Goal: Task Accomplishment & Management: Manage account settings

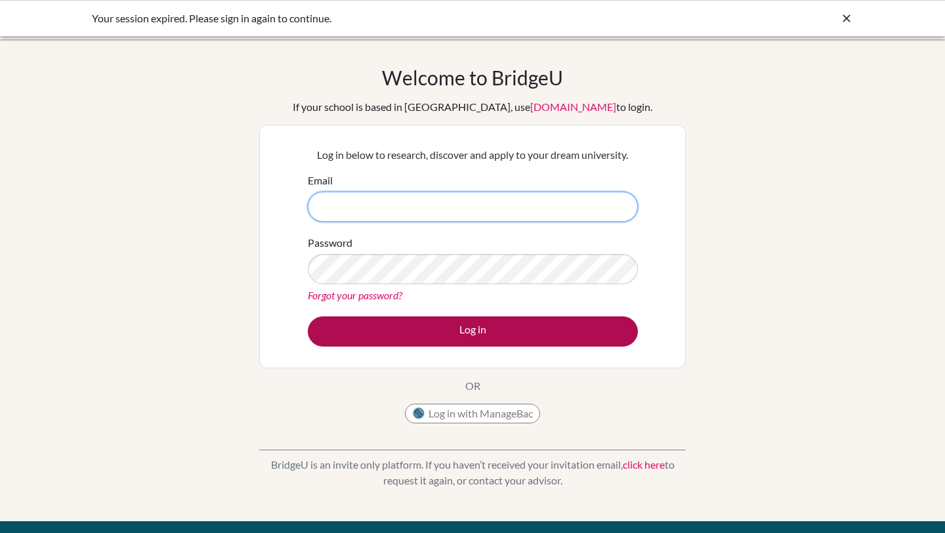
type input "[EMAIL_ADDRESS][DOMAIN_NAME]"
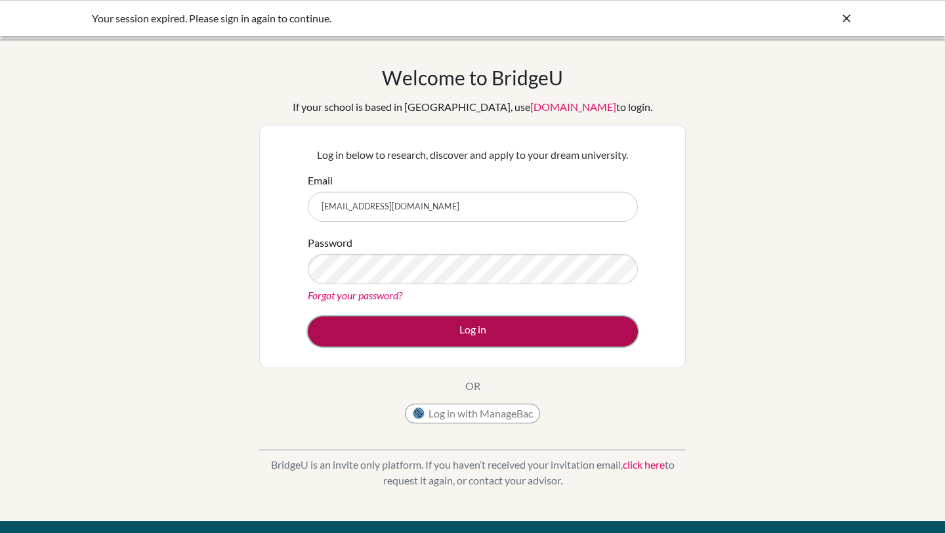
click at [423, 337] on button "Log in" at bounding box center [473, 331] width 330 height 30
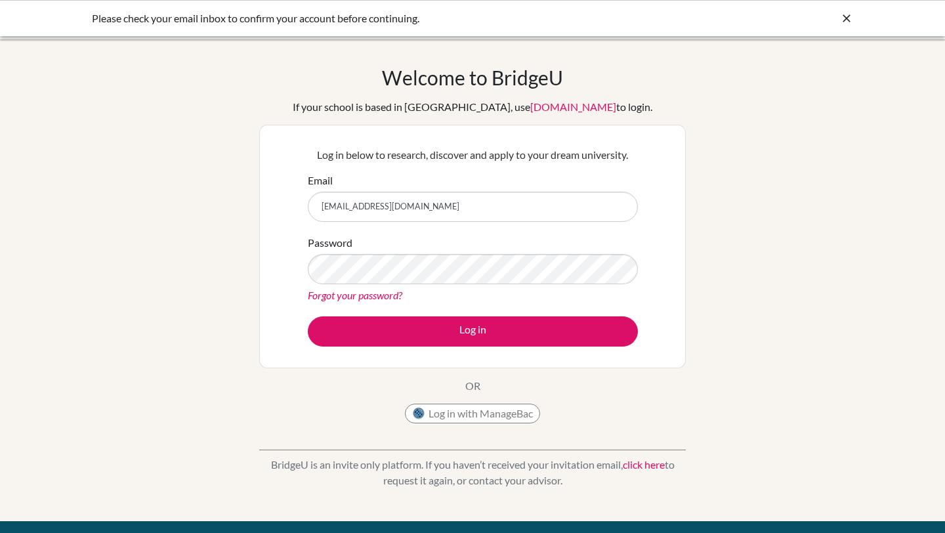
click at [852, 24] on icon at bounding box center [846, 18] width 13 height 13
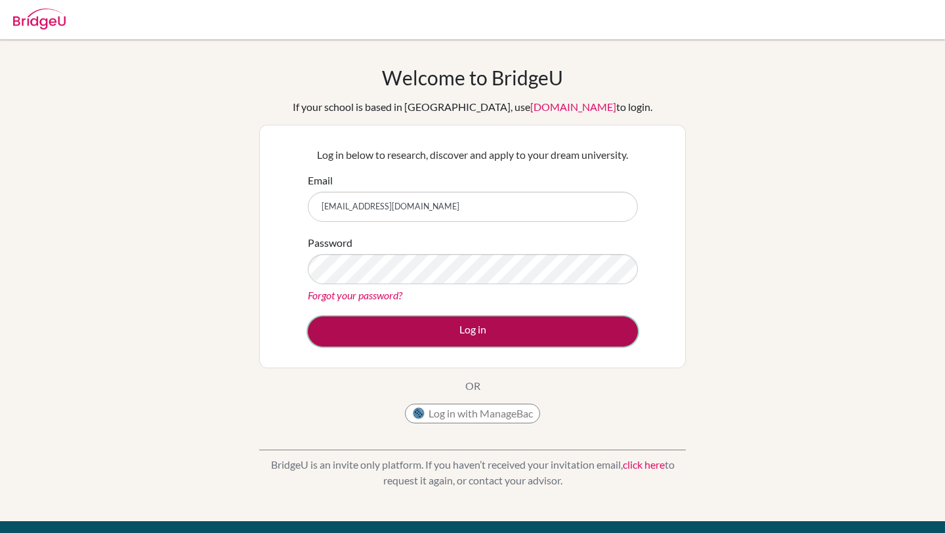
click at [450, 340] on button "Log in" at bounding box center [473, 331] width 330 height 30
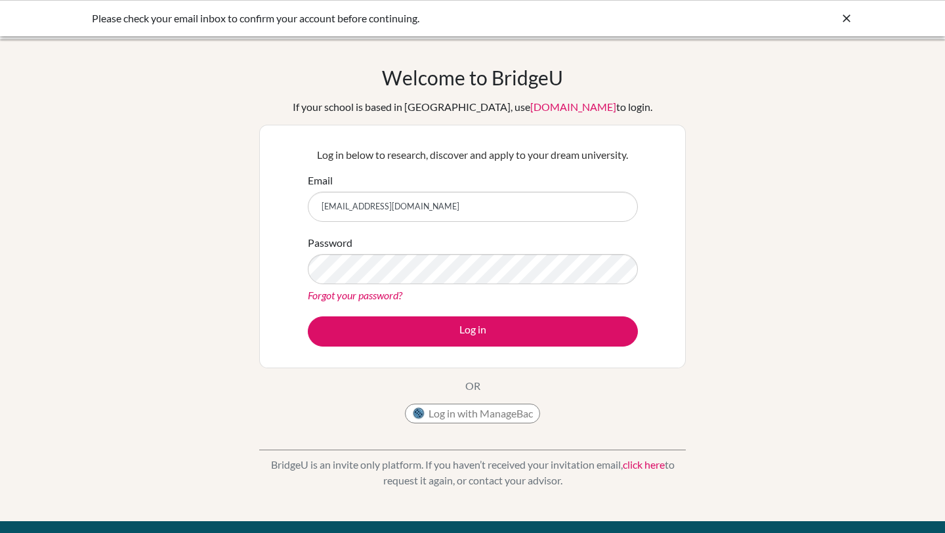
click at [396, 295] on link "Forgot your password?" at bounding box center [355, 295] width 94 height 12
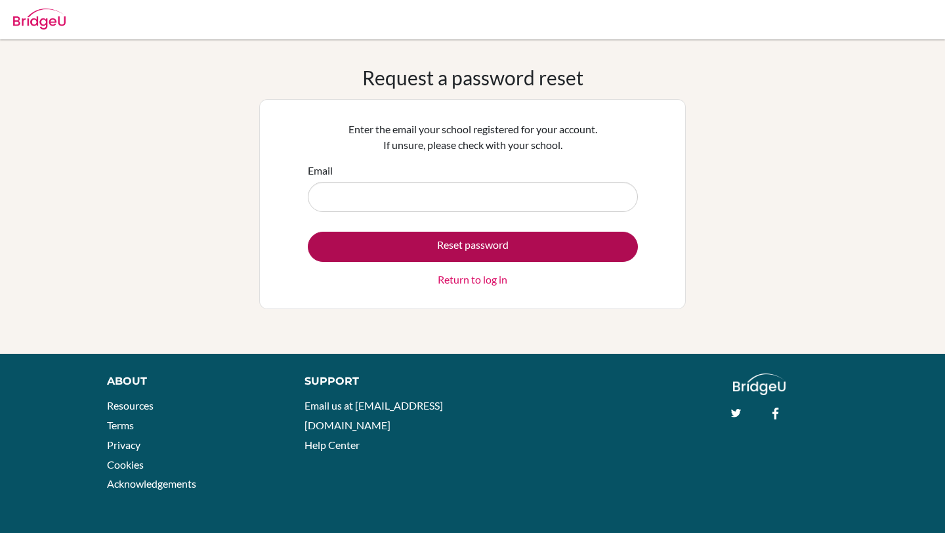
type input "[EMAIL_ADDRESS][DOMAIN_NAME]"
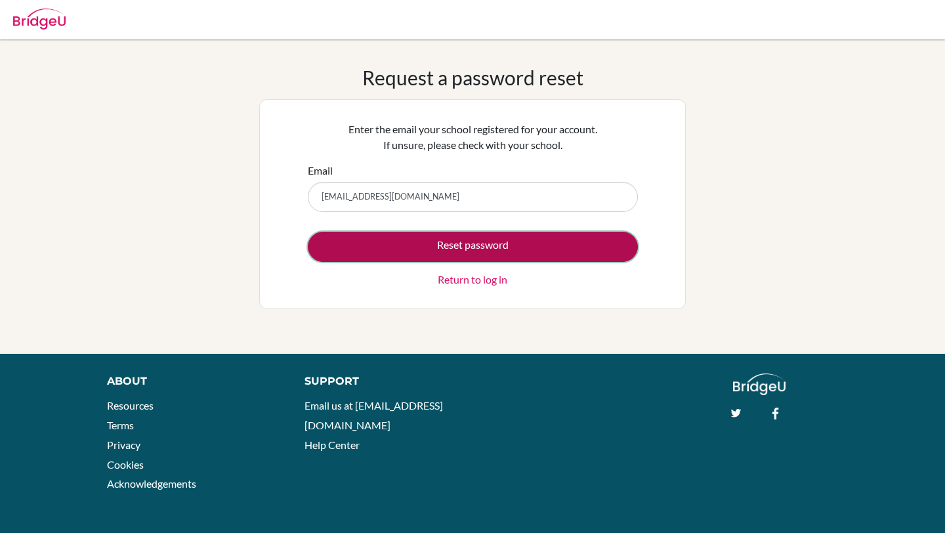
click at [385, 251] on button "Reset password" at bounding box center [473, 247] width 330 height 30
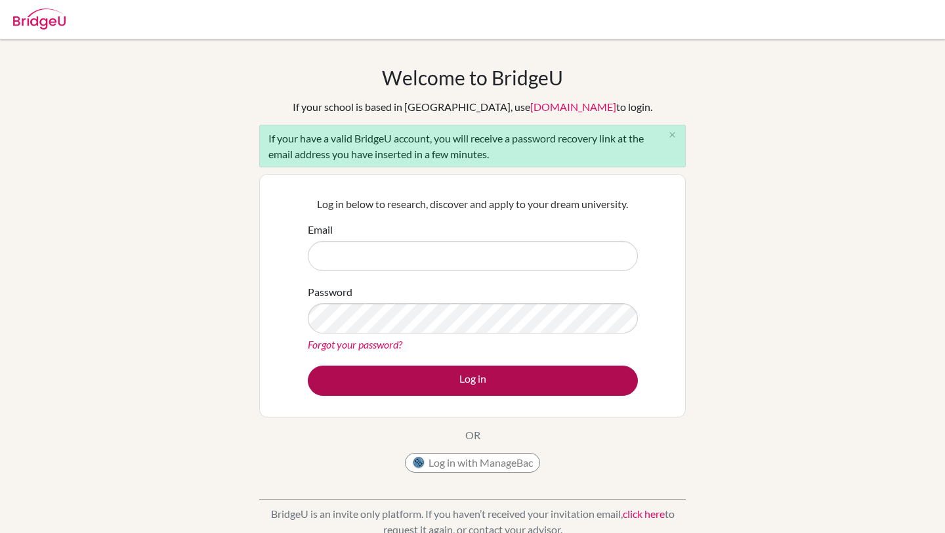
type input "[EMAIL_ADDRESS][DOMAIN_NAME]"
click at [438, 388] on button "Log in" at bounding box center [473, 380] width 330 height 30
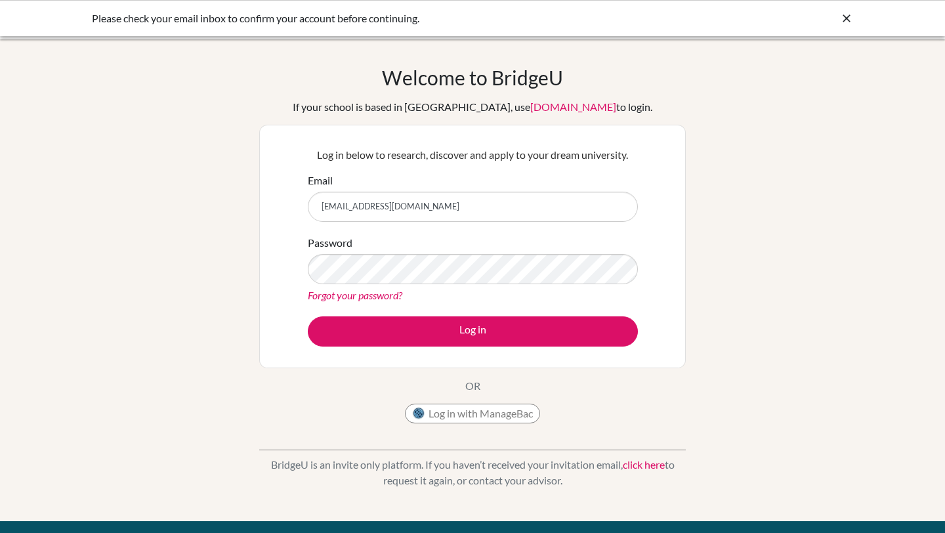
click at [457, 310] on form "Email [EMAIL_ADDRESS][DOMAIN_NAME] Password Forgot your password? Log in" at bounding box center [473, 260] width 330 height 174
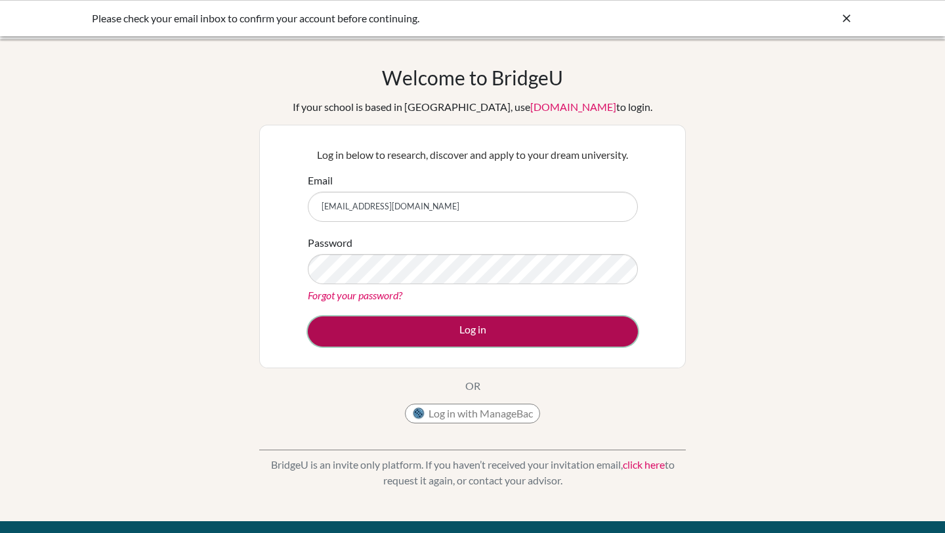
click at [468, 332] on button "Log in" at bounding box center [473, 331] width 330 height 30
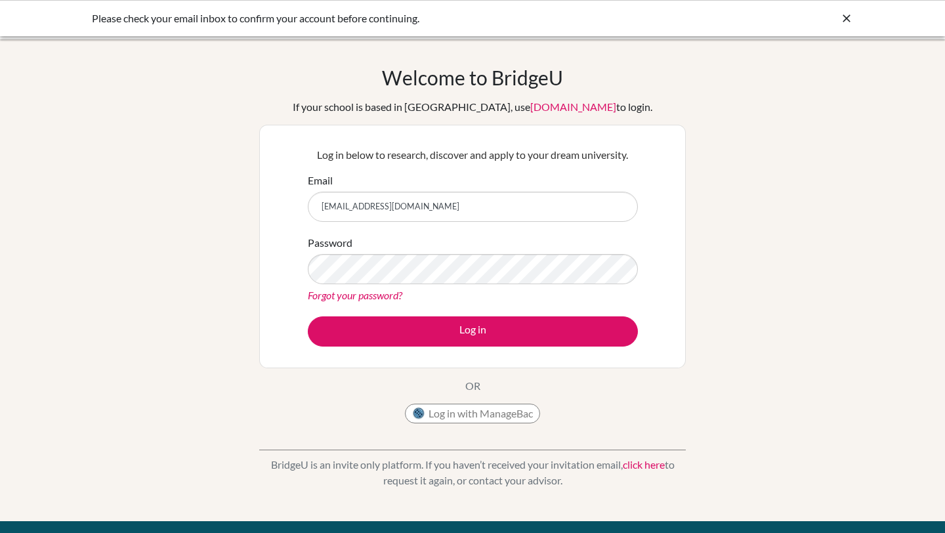
click at [487, 205] on input "[EMAIL_ADDRESS][DOMAIN_NAME]" at bounding box center [473, 207] width 330 height 30
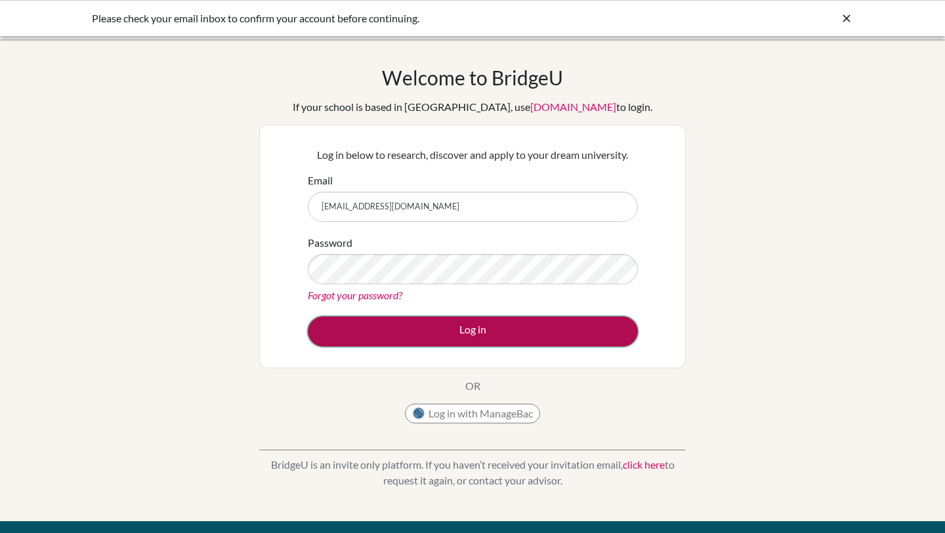
click at [540, 320] on button "Log in" at bounding box center [473, 331] width 330 height 30
click at [342, 336] on button "Log in" at bounding box center [473, 331] width 330 height 30
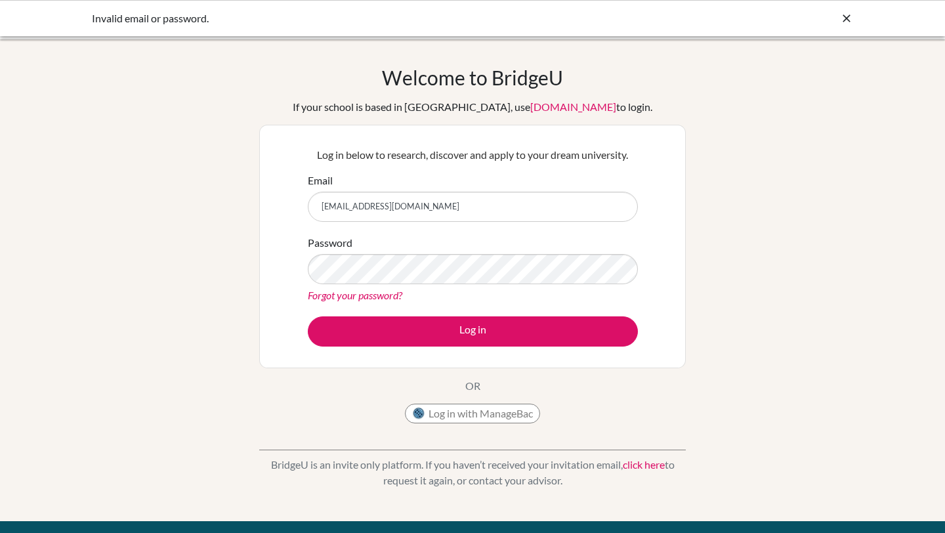
click at [848, 22] on icon at bounding box center [846, 18] width 13 height 13
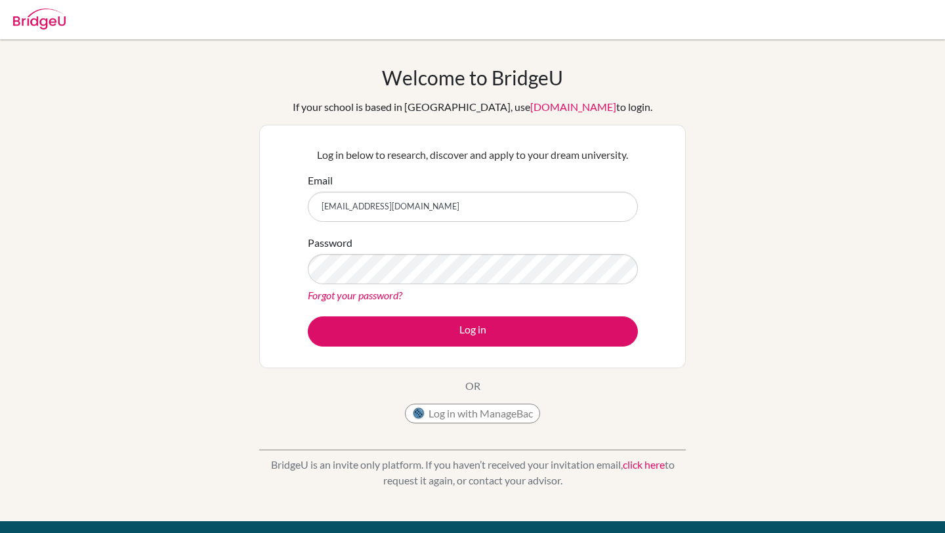
click at [45, 14] on img at bounding box center [39, 19] width 52 height 21
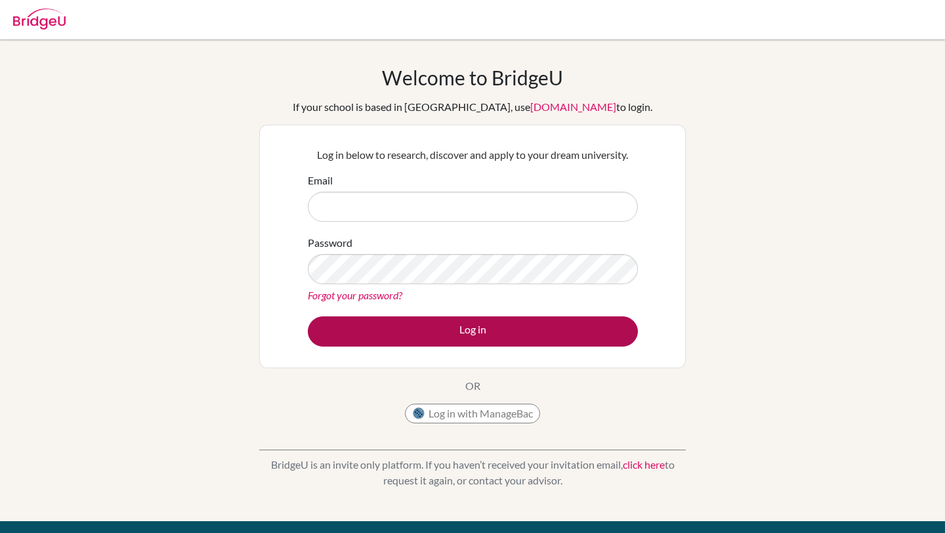
type input "[EMAIL_ADDRESS][DOMAIN_NAME]"
click at [406, 333] on button "Log in" at bounding box center [473, 331] width 330 height 30
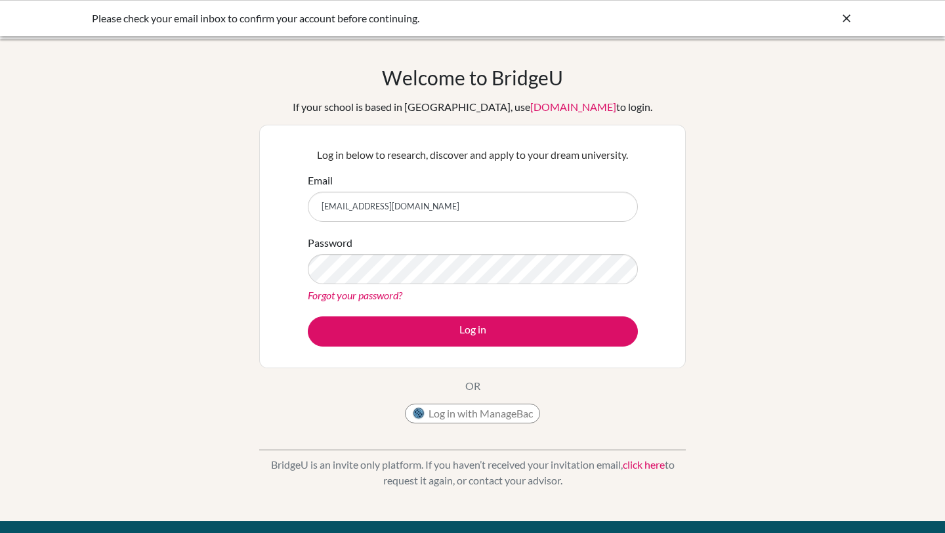
click at [372, 293] on link "Forgot your password?" at bounding box center [355, 295] width 94 height 12
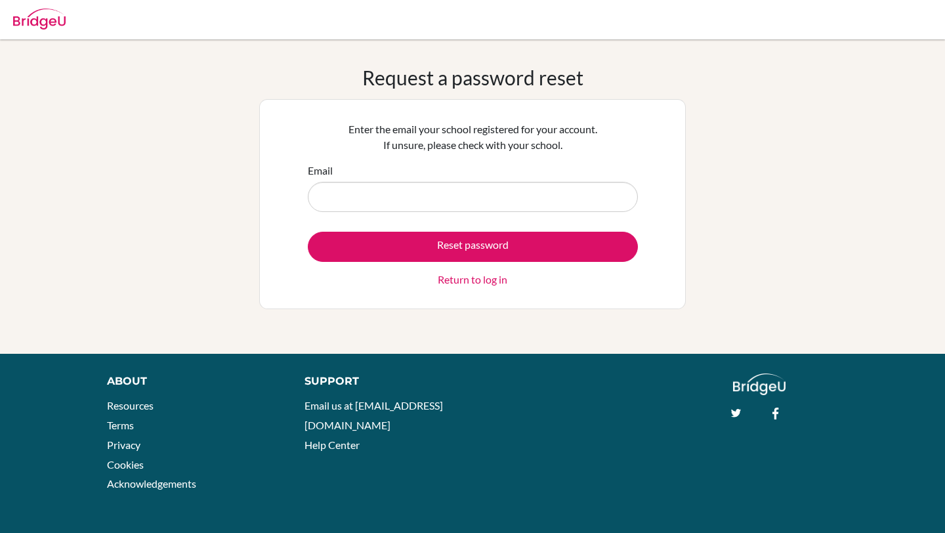
type input "[EMAIL_ADDRESS][DOMAIN_NAME]"
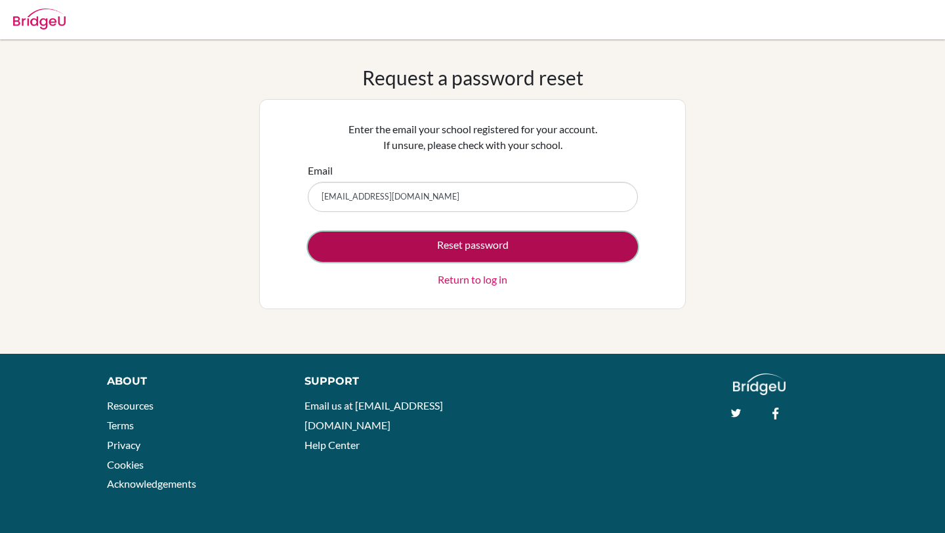
click at [467, 249] on button "Reset password" at bounding box center [473, 247] width 330 height 30
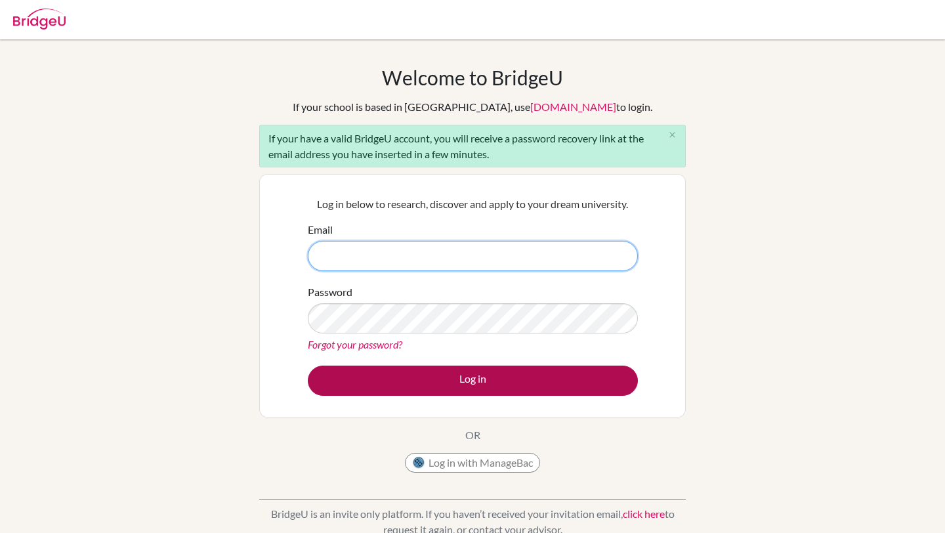
type input "[EMAIL_ADDRESS][DOMAIN_NAME]"
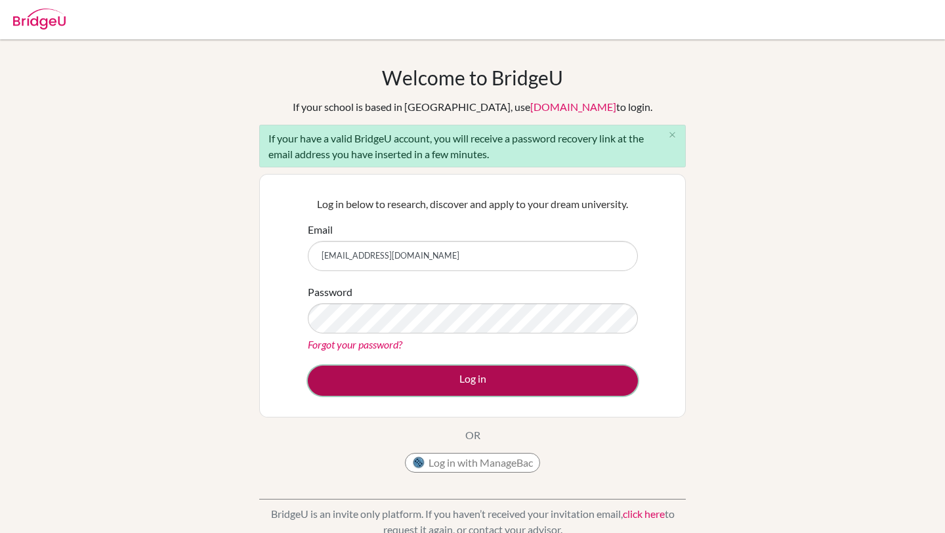
click at [421, 377] on button "Log in" at bounding box center [473, 380] width 330 height 30
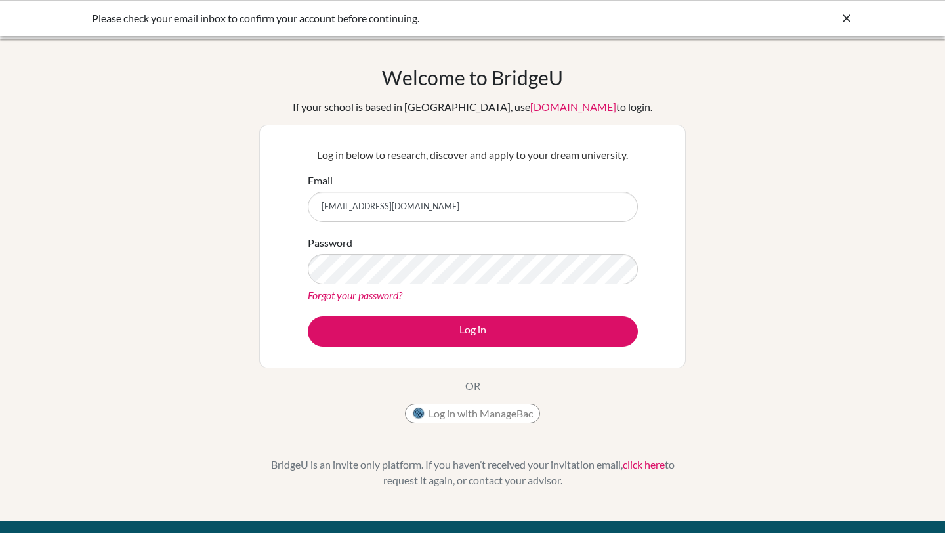
click at [308, 316] on button "Log in" at bounding box center [473, 331] width 330 height 30
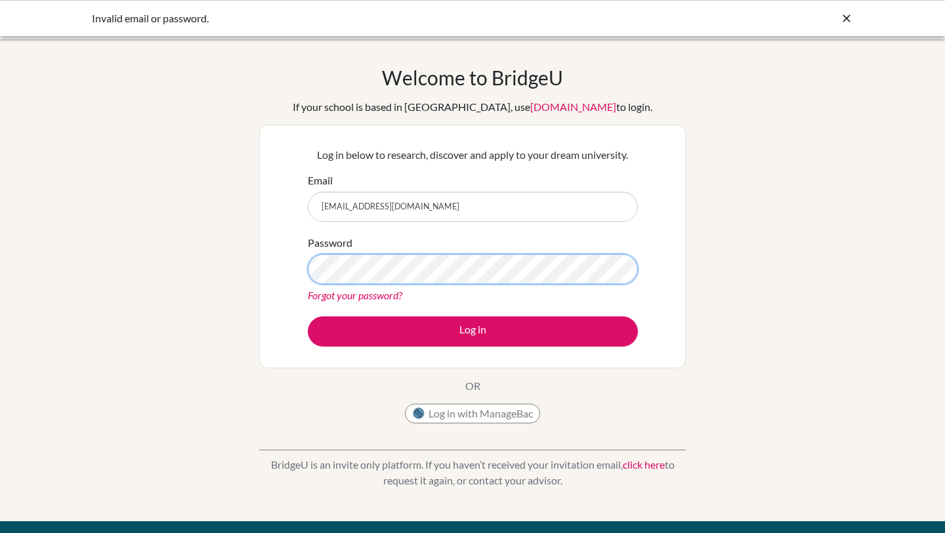
click at [308, 316] on button "Log in" at bounding box center [473, 331] width 330 height 30
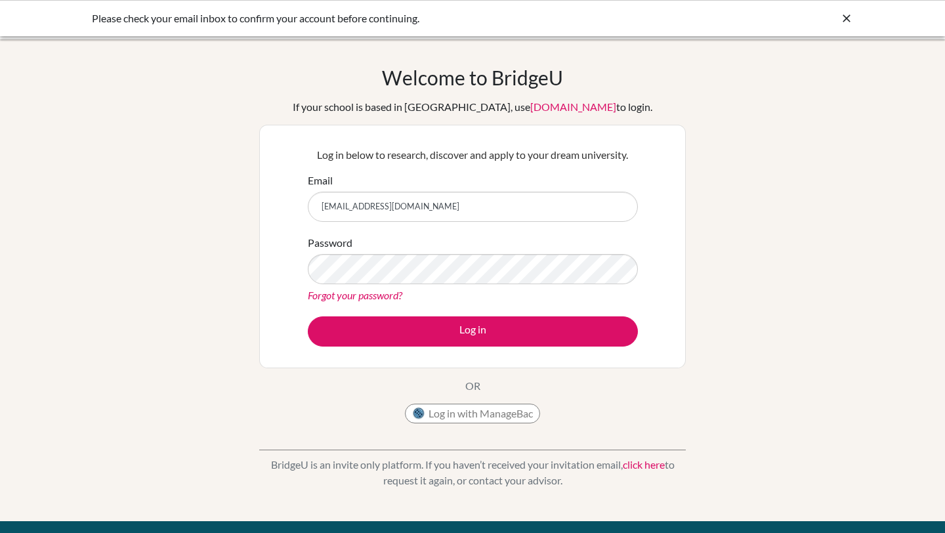
click at [824, 28] on div "Please check your email inbox to confirm your account before continuing." at bounding box center [472, 18] width 945 height 36
click at [846, 24] on icon at bounding box center [846, 18] width 13 height 13
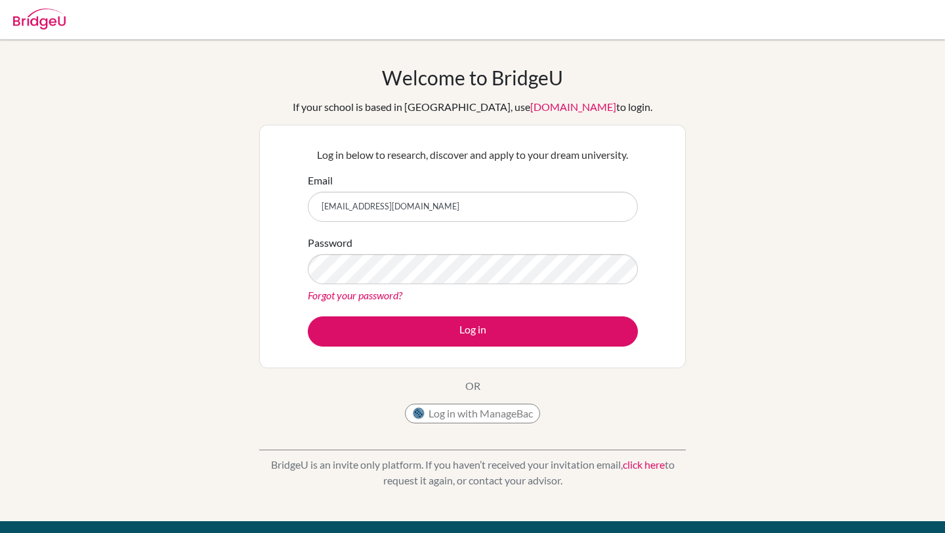
click at [26, 20] on img at bounding box center [39, 19] width 52 height 21
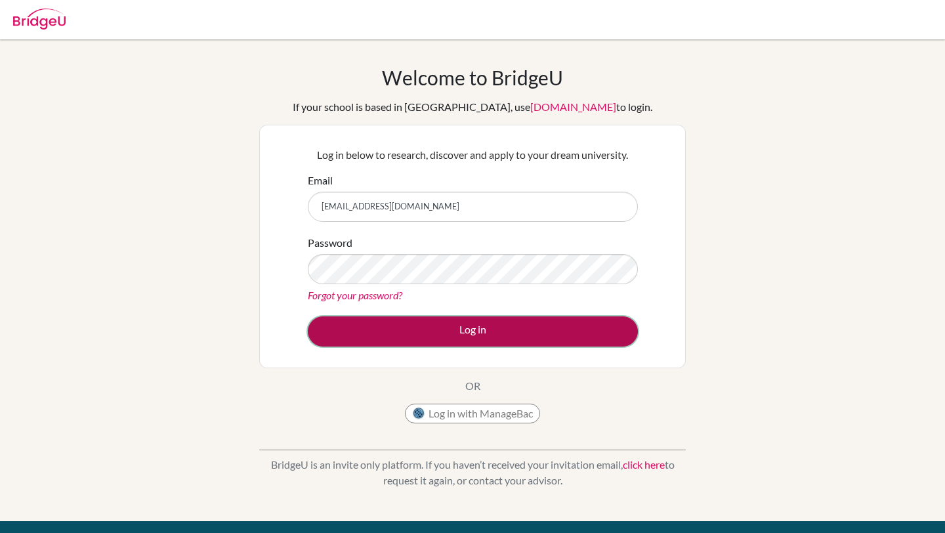
click at [421, 341] on button "Log in" at bounding box center [473, 331] width 330 height 30
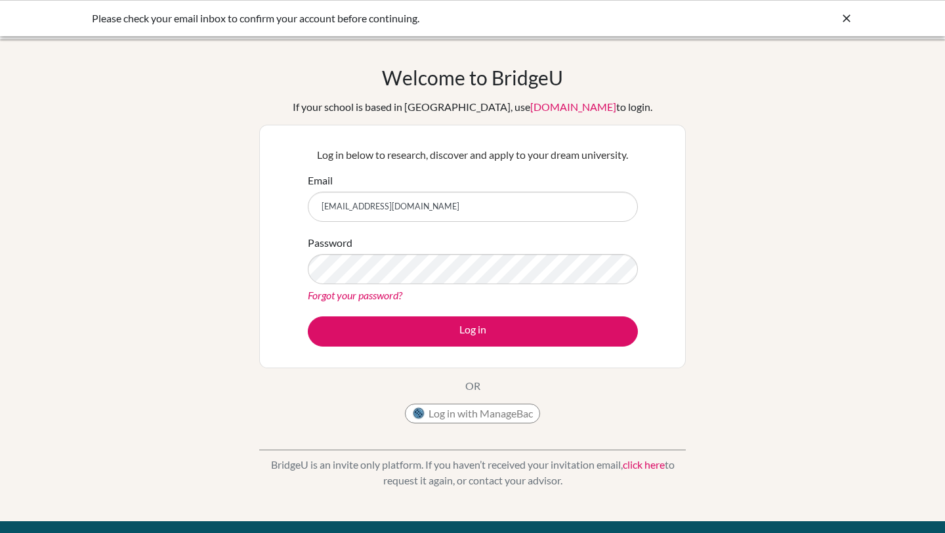
click at [354, 293] on link "Forgot your password?" at bounding box center [355, 295] width 94 height 12
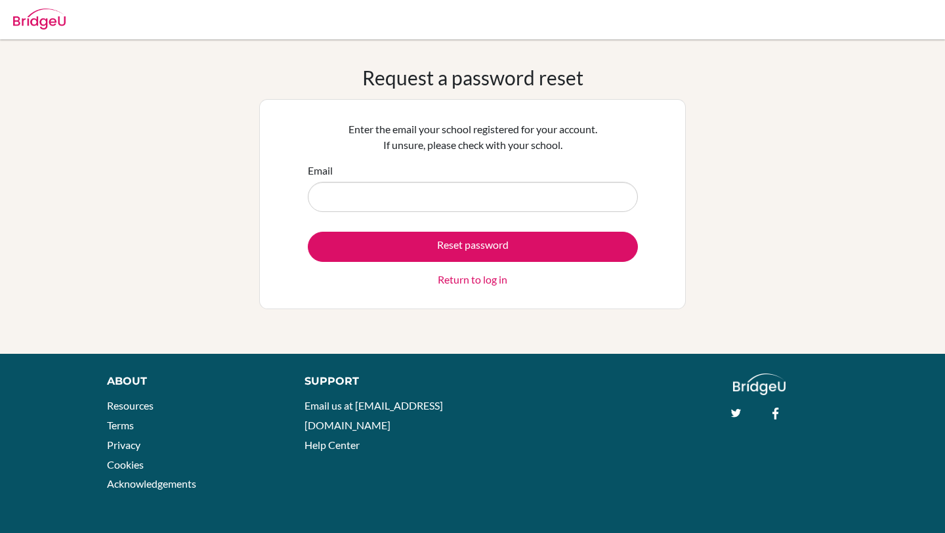
type input "[EMAIL_ADDRESS][DOMAIN_NAME]"
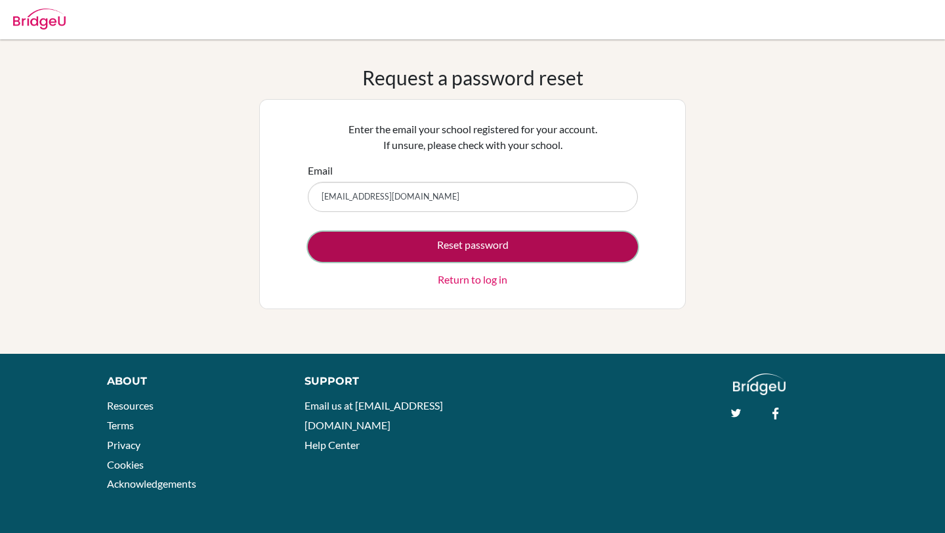
click at [418, 241] on button "Reset password" at bounding box center [473, 247] width 330 height 30
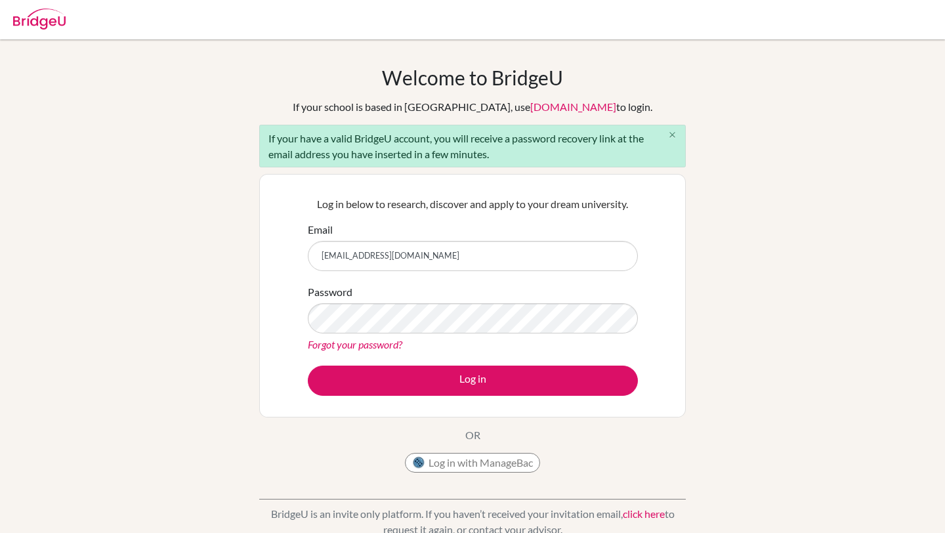
click at [665, 131] on button "close" at bounding box center [672, 135] width 26 height 20
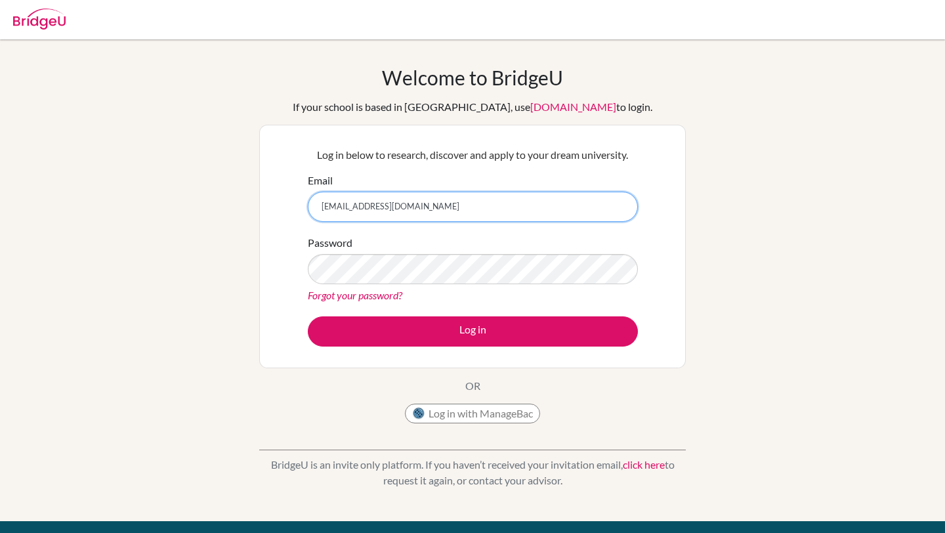
click at [438, 205] on input "[EMAIL_ADDRESS][DOMAIN_NAME]" at bounding box center [473, 207] width 330 height 30
type input "[EMAIL_ADDRESS][DOMAIN_NAME]"
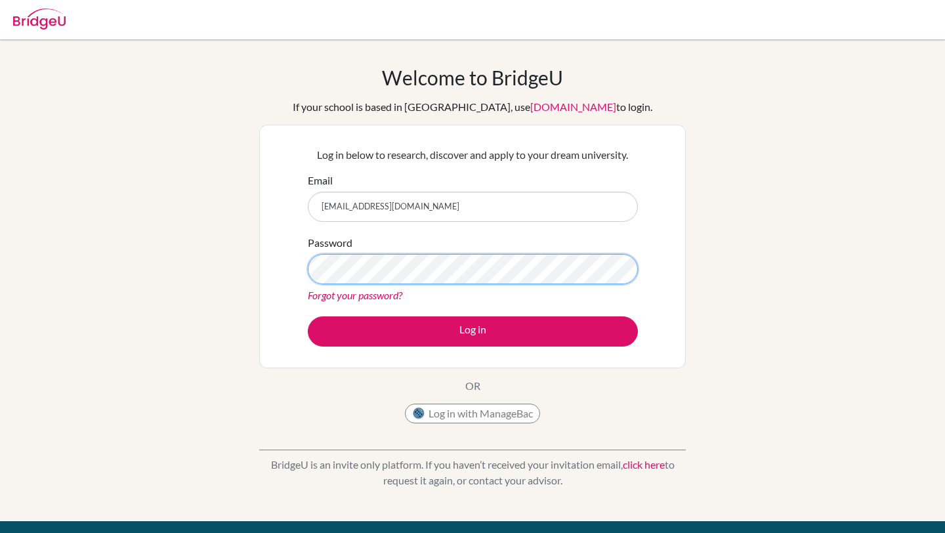
click at [308, 316] on button "Log in" at bounding box center [473, 331] width 330 height 30
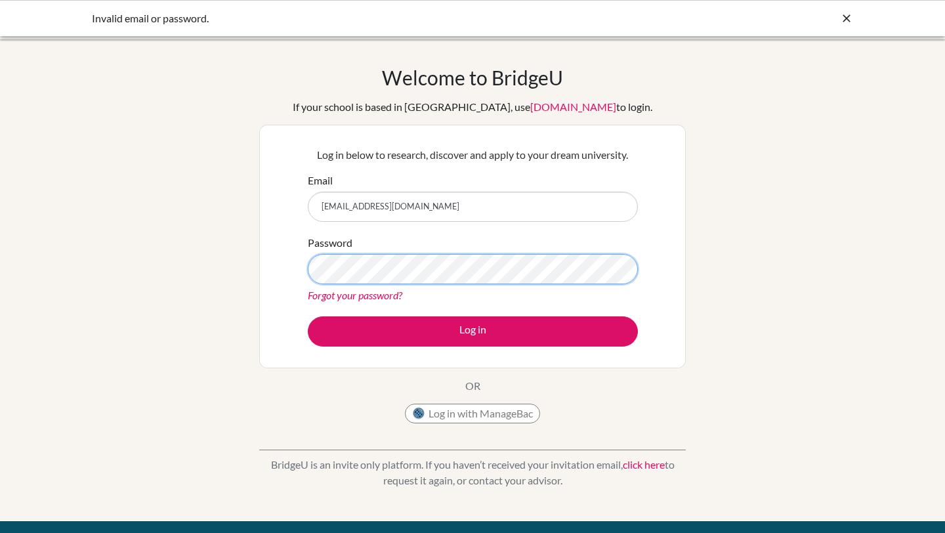
click at [308, 316] on button "Log in" at bounding box center [473, 331] width 330 height 30
